Goal: Task Accomplishment & Management: Complete application form

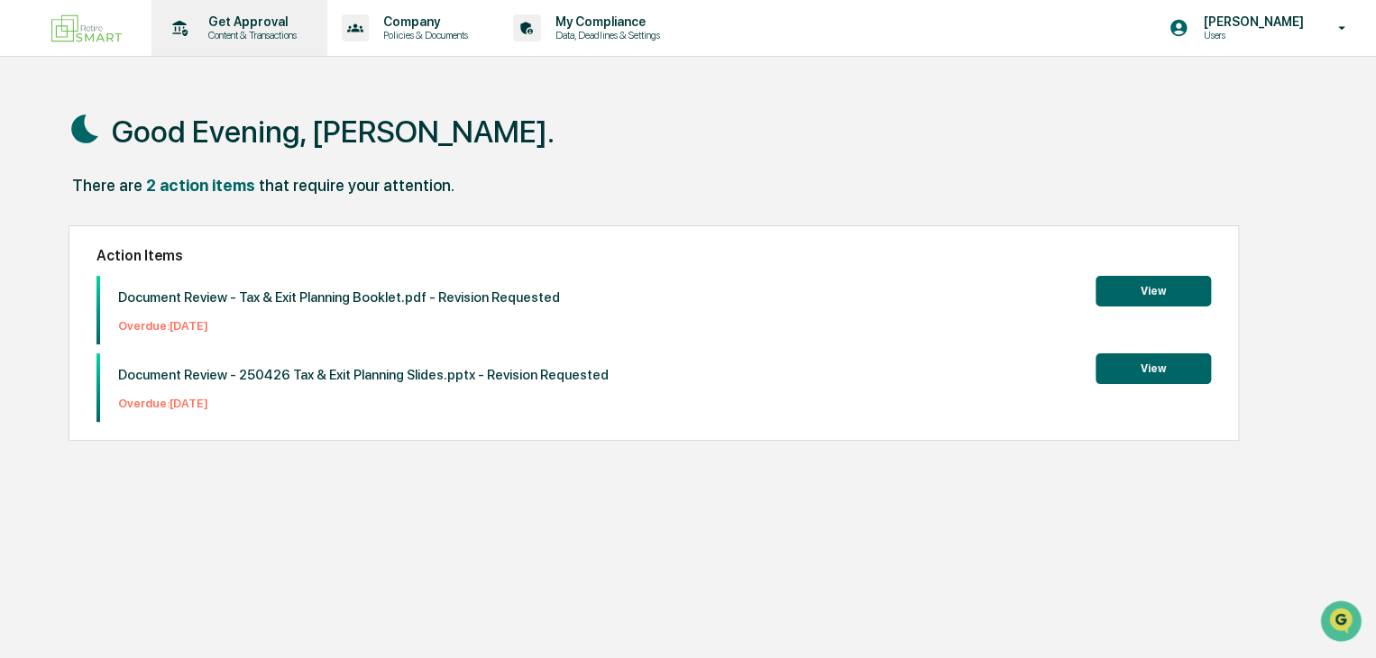
click at [215, 19] on p "Get Approval" at bounding box center [250, 21] width 112 height 14
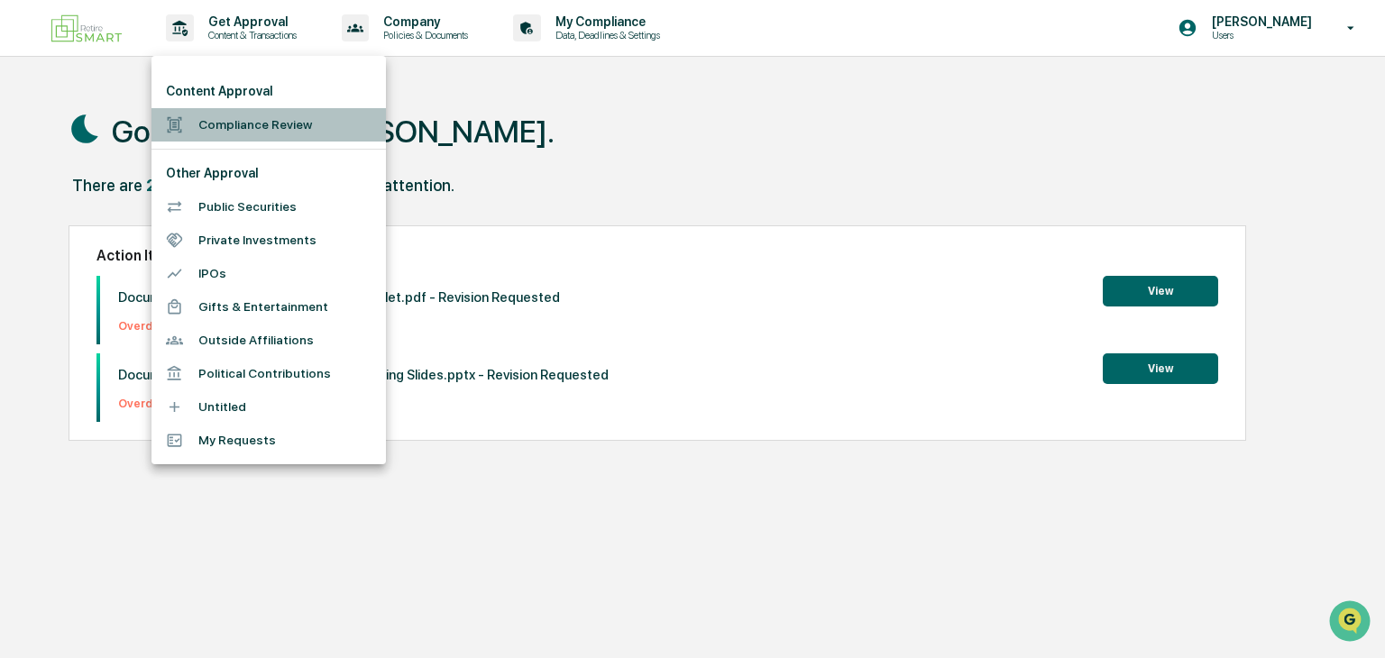
click at [259, 120] on li "Compliance Review" at bounding box center [268, 124] width 234 height 33
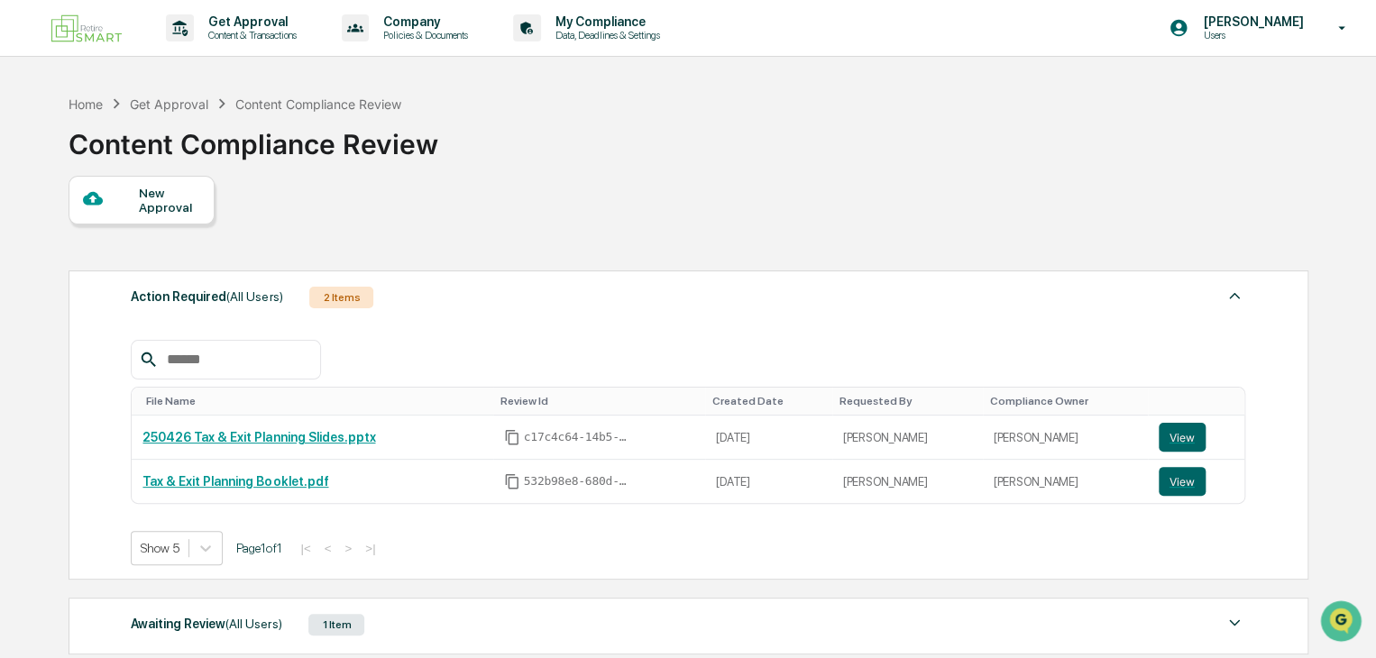
click at [159, 207] on div "New Approval" at bounding box center [169, 200] width 60 height 29
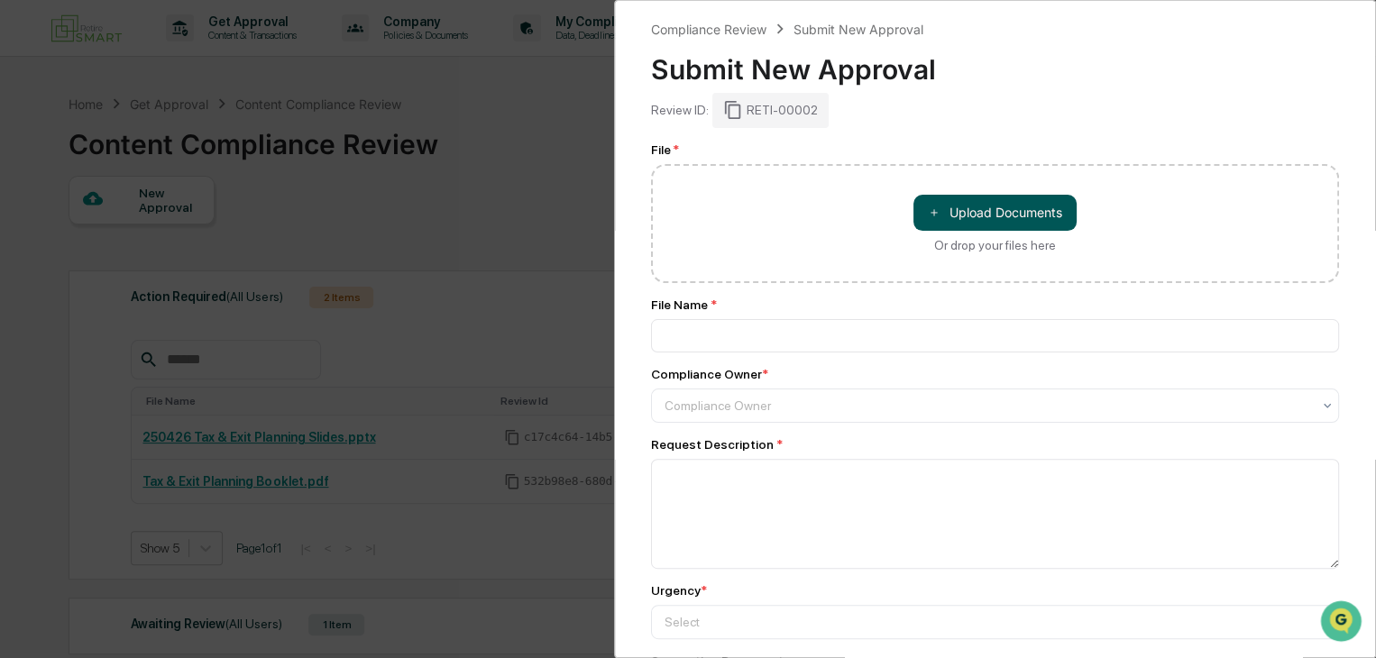
click at [967, 228] on button "＋ Upload Documents" at bounding box center [994, 213] width 163 height 36
type input "**********"
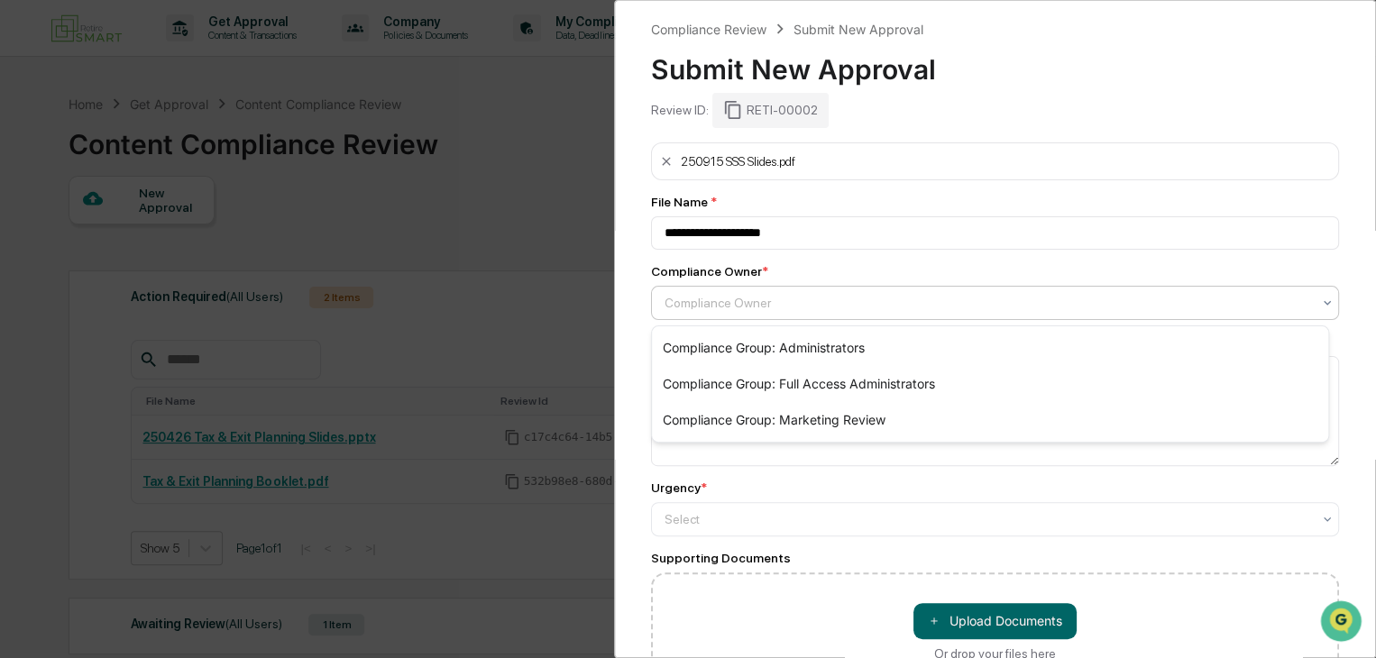
click at [758, 305] on div at bounding box center [987, 303] width 646 height 18
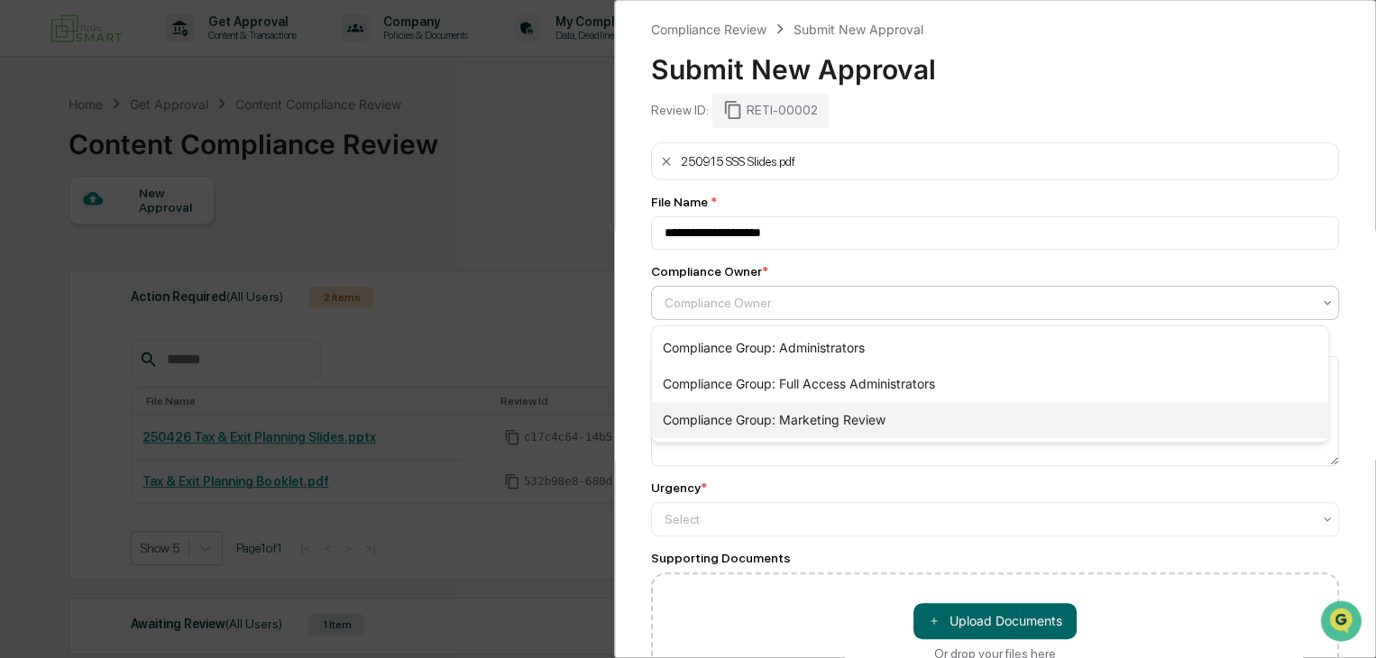
click at [760, 417] on div "Compliance Group: Marketing Review" at bounding box center [990, 420] width 676 height 36
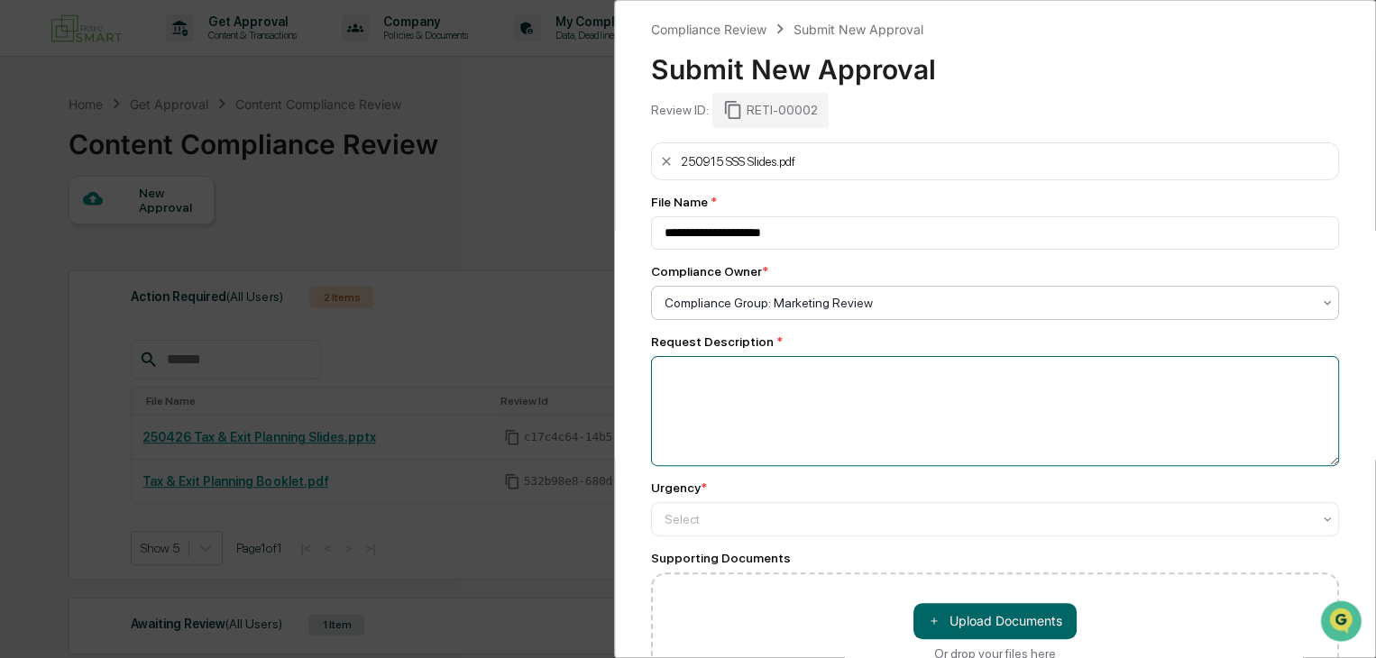
click at [765, 372] on textarea at bounding box center [995, 411] width 688 height 110
type textarea "*"
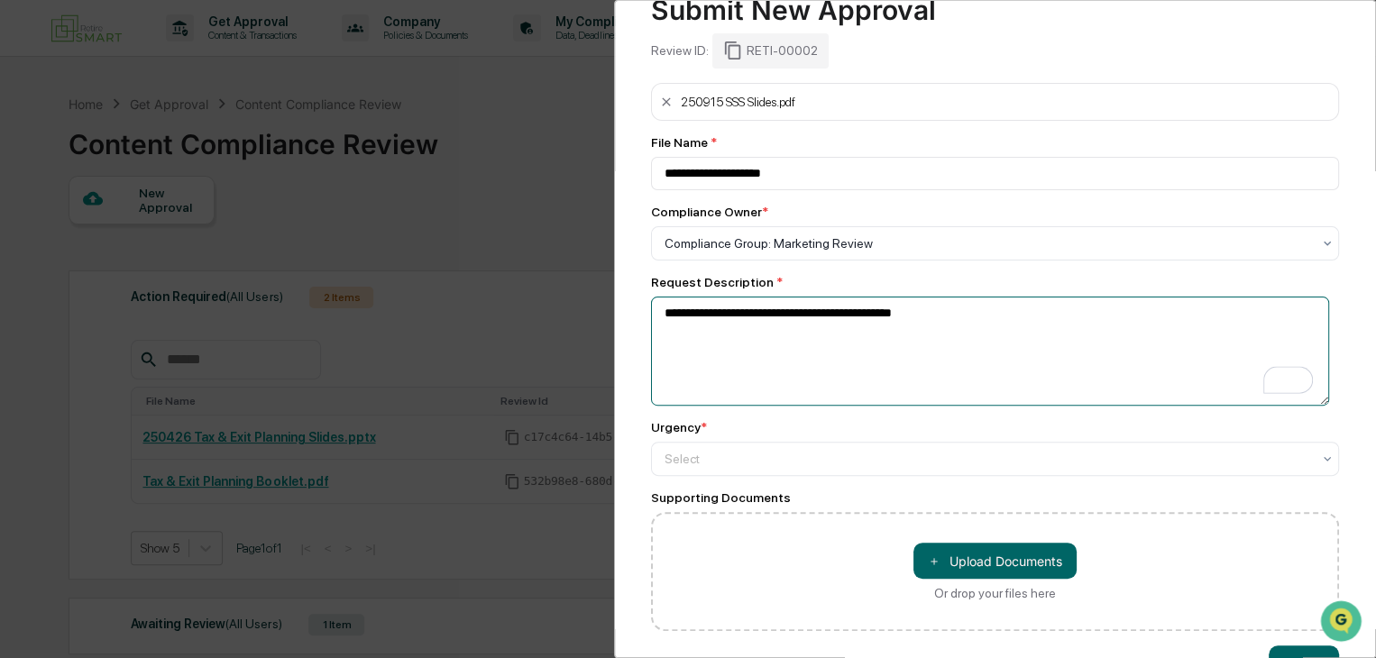
scroll to position [60, 0]
type textarea "**********"
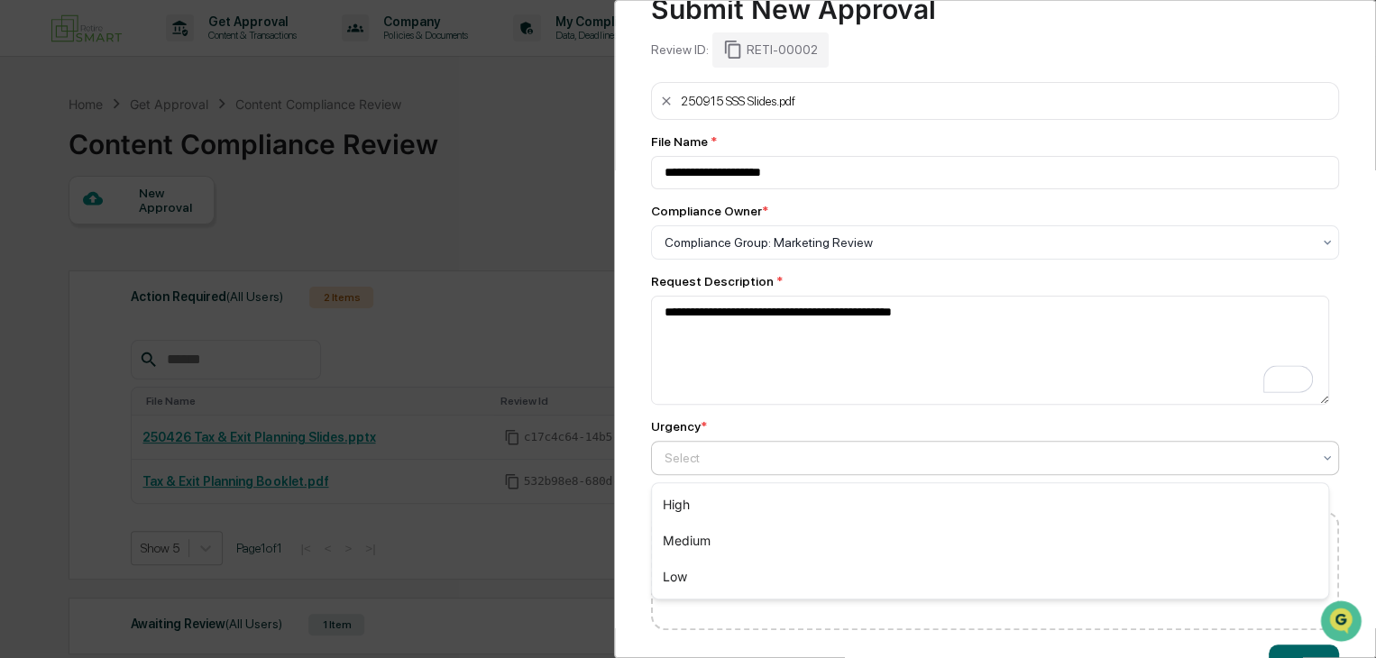
click at [875, 464] on div at bounding box center [987, 458] width 646 height 18
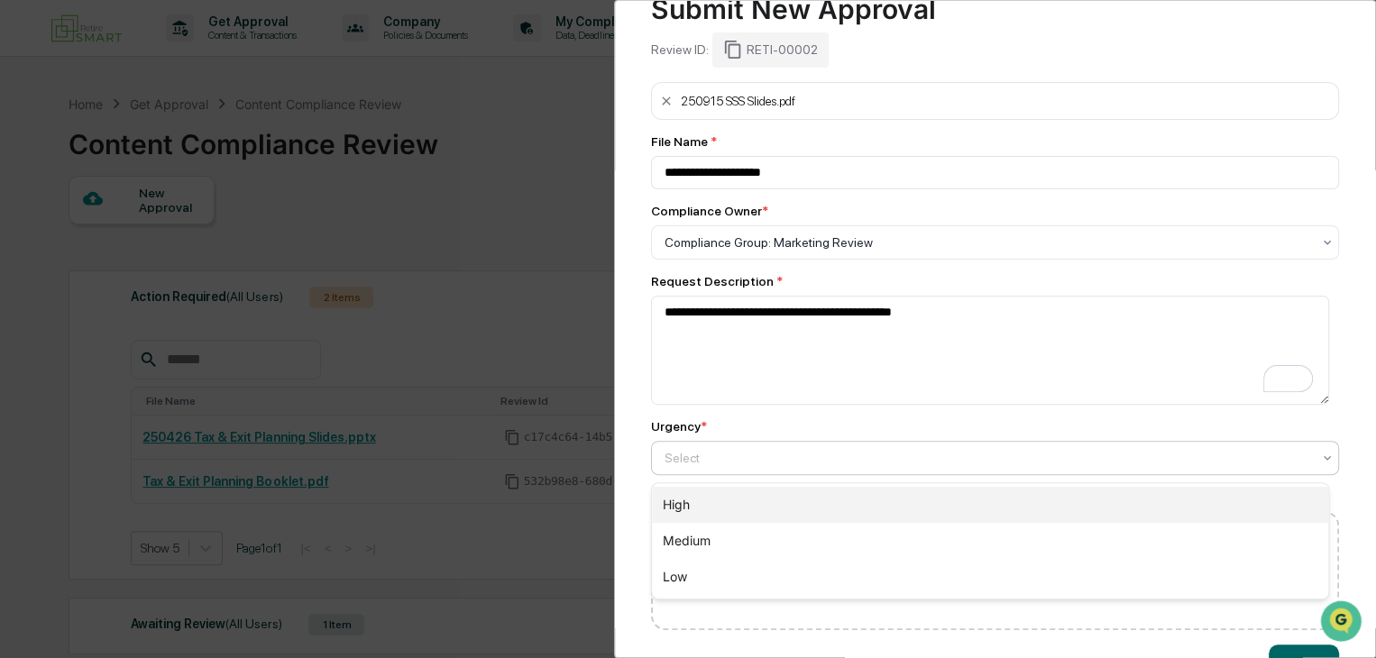
click at [702, 510] on div "High" at bounding box center [990, 505] width 676 height 36
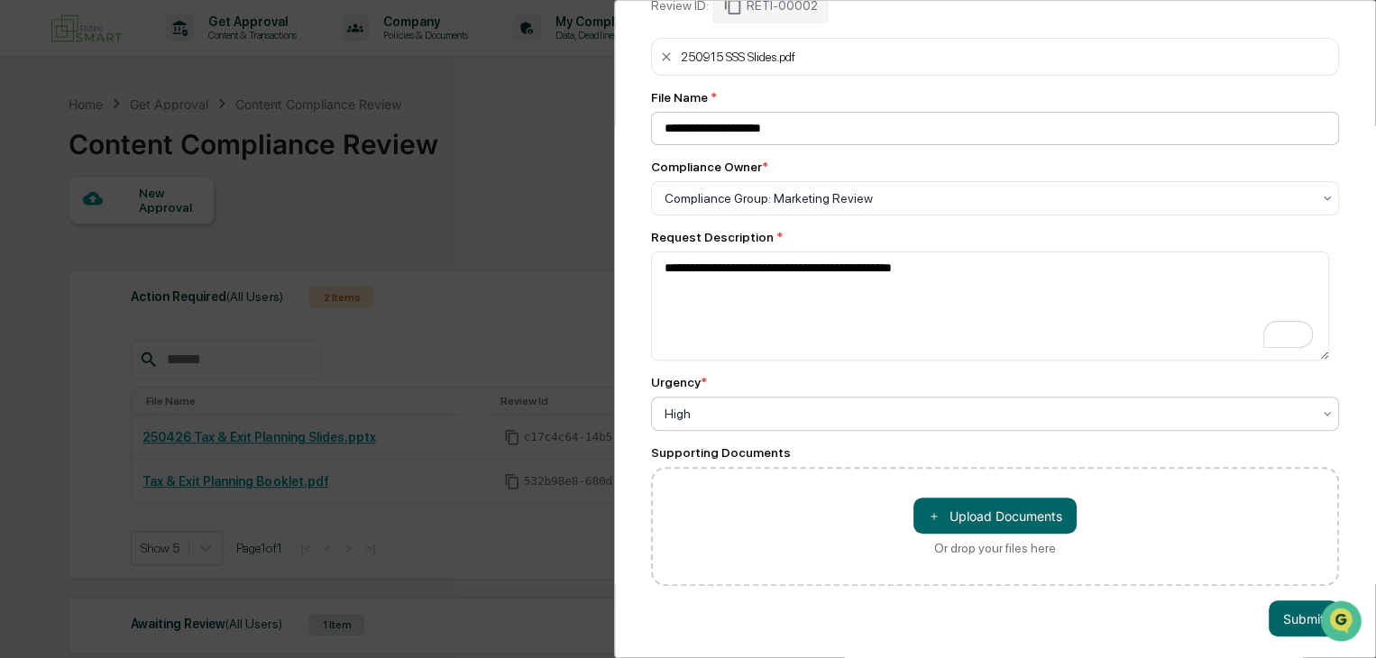
scroll to position [124, 0]
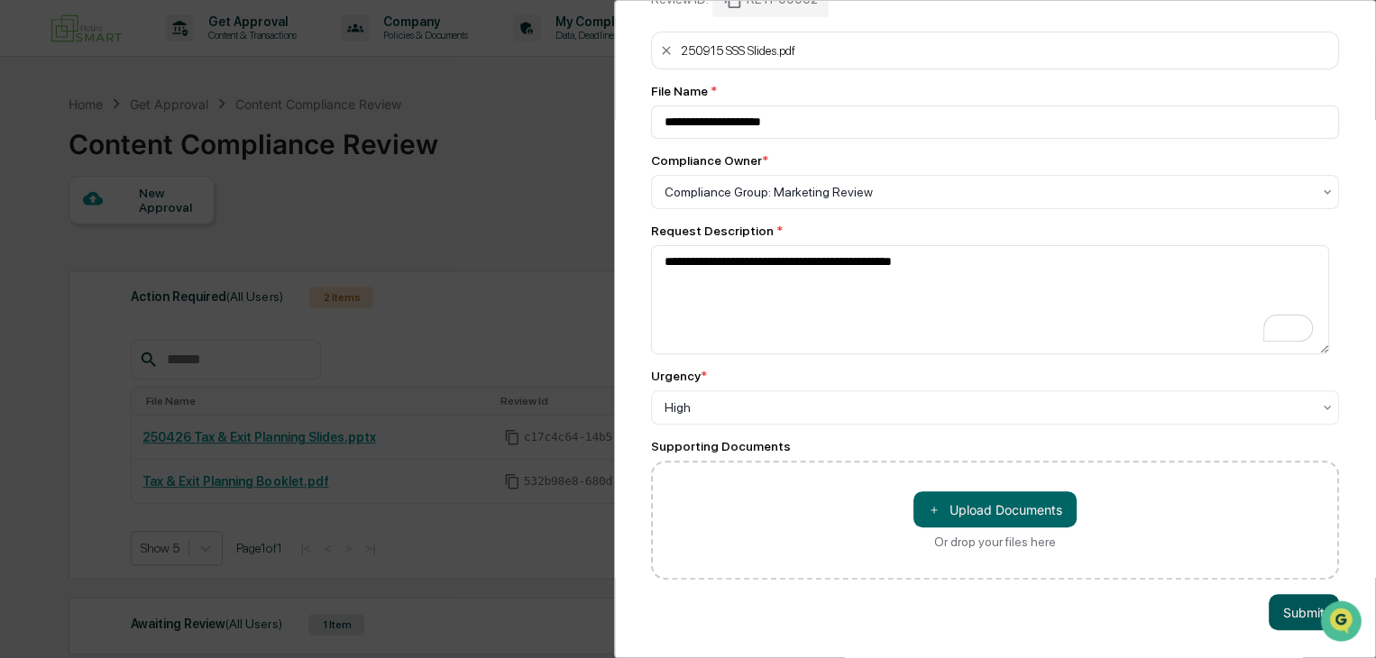
click at [1279, 614] on button "Submit" at bounding box center [1303, 612] width 70 height 36
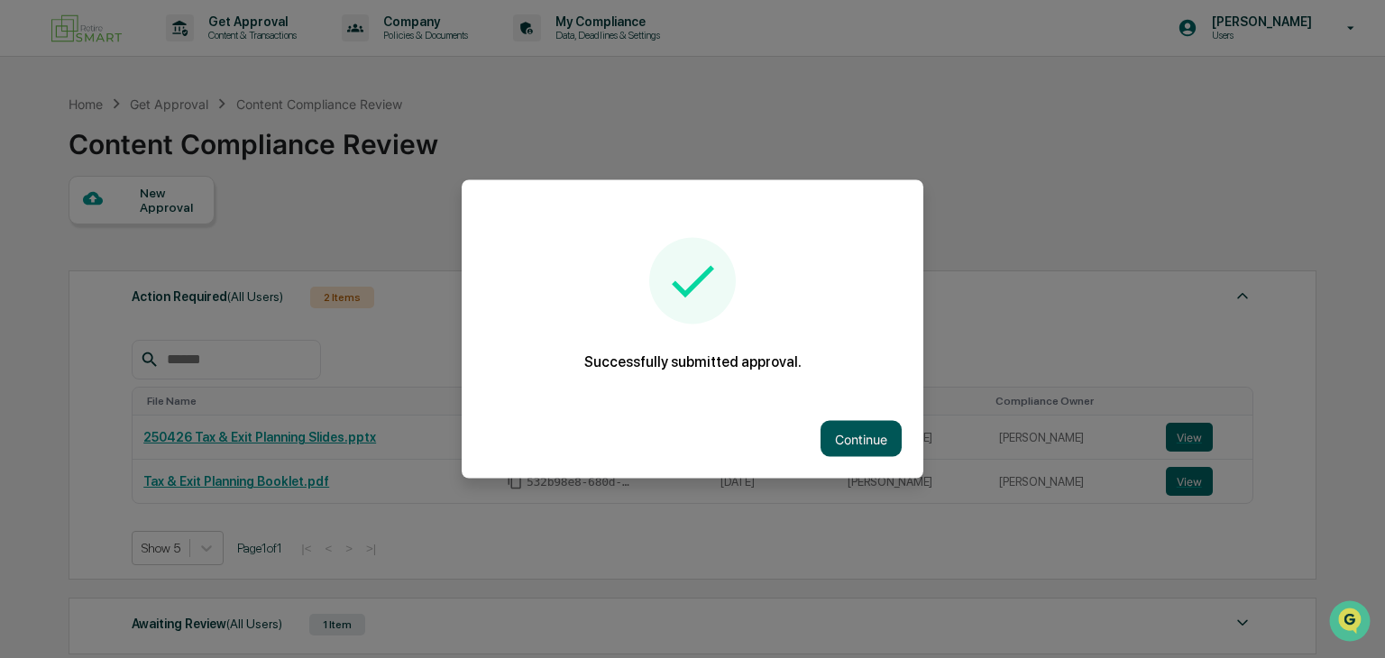
click at [864, 444] on button "Continue" at bounding box center [860, 439] width 81 height 36
